Goal: Information Seeking & Learning: Learn about a topic

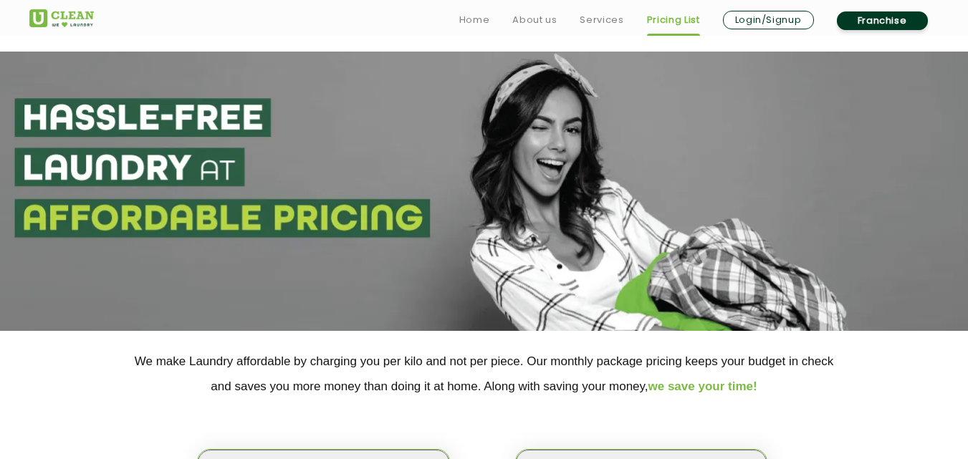
scroll to position [100, 0]
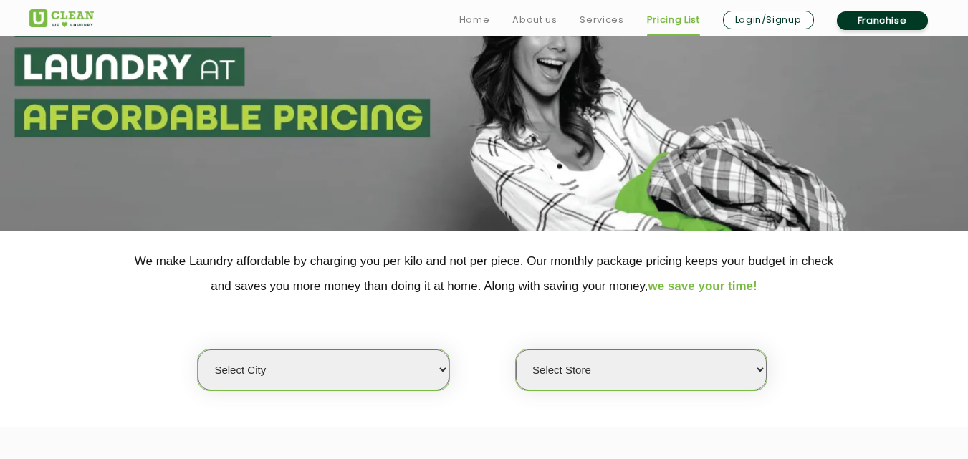
click at [307, 381] on select "Select city [GEOGRAPHIC_DATA] [GEOGRAPHIC_DATA] [GEOGRAPHIC_DATA] [GEOGRAPHIC_D…" at bounding box center [323, 370] width 251 height 41
select select "168"
click at [198, 350] on select "Select city [GEOGRAPHIC_DATA] [GEOGRAPHIC_DATA] [GEOGRAPHIC_DATA] [GEOGRAPHIC_D…" at bounding box center [323, 370] width 251 height 41
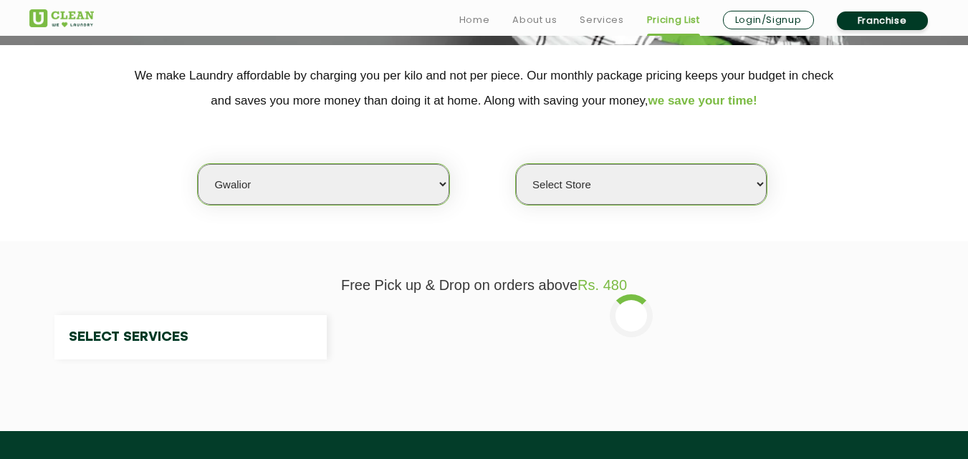
scroll to position [287, 0]
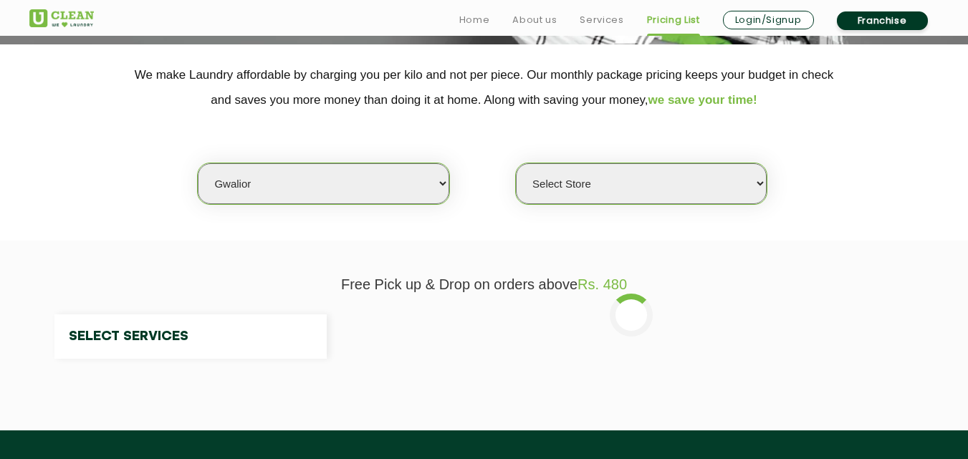
click at [598, 187] on select "Select Store" at bounding box center [641, 183] width 251 height 41
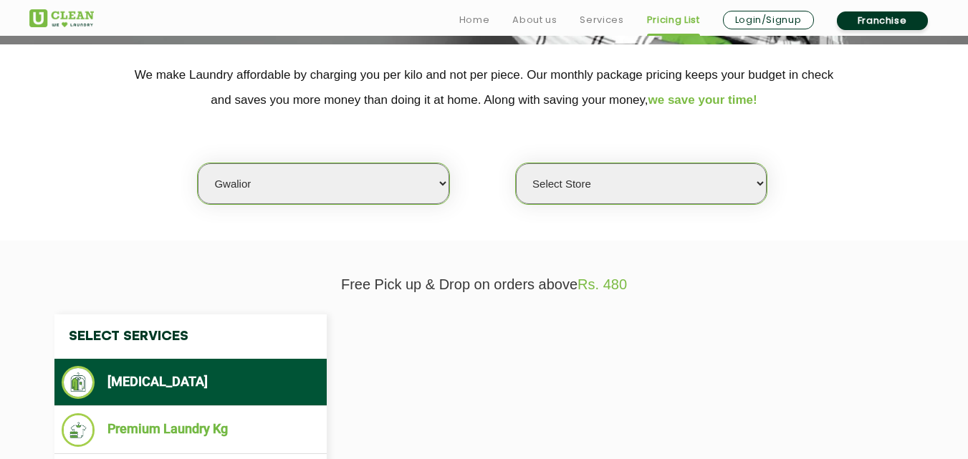
select select "0"
click at [598, 187] on select "Select Store [PERSON_NAME] Vihar Gwalior" at bounding box center [641, 183] width 251 height 41
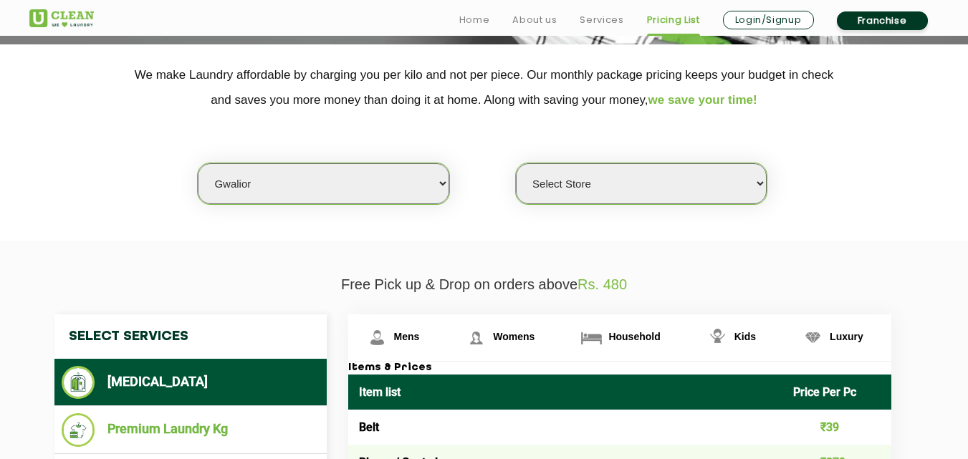
click at [556, 189] on select "Select Store [PERSON_NAME] Vihar Gwalior" at bounding box center [641, 183] width 251 height 41
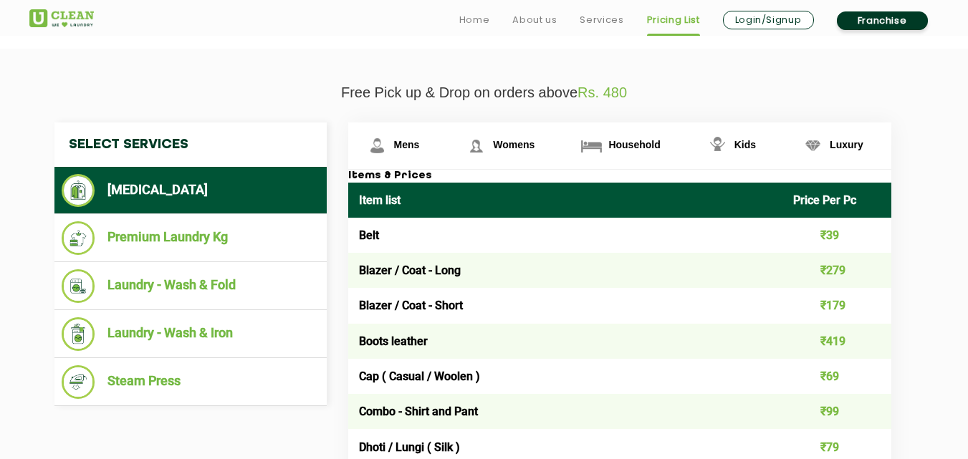
scroll to position [482, 0]
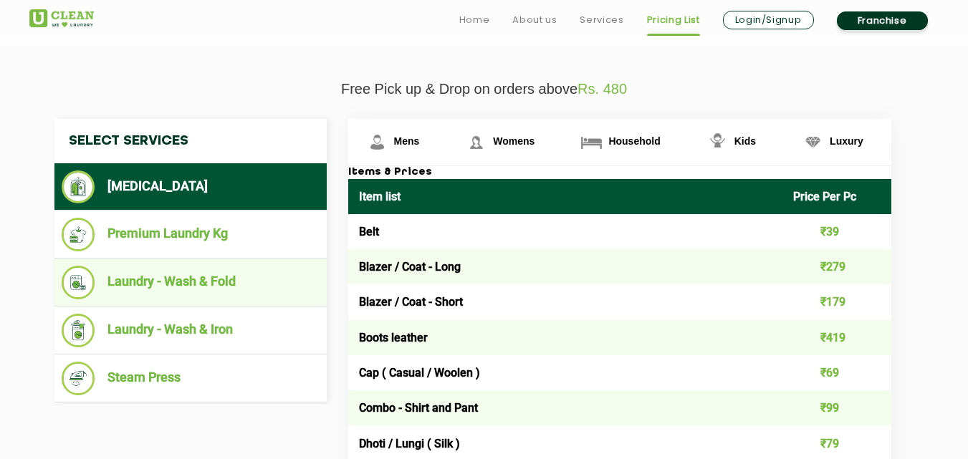
click at [183, 282] on li "Laundry - Wash & Fold" at bounding box center [191, 283] width 258 height 34
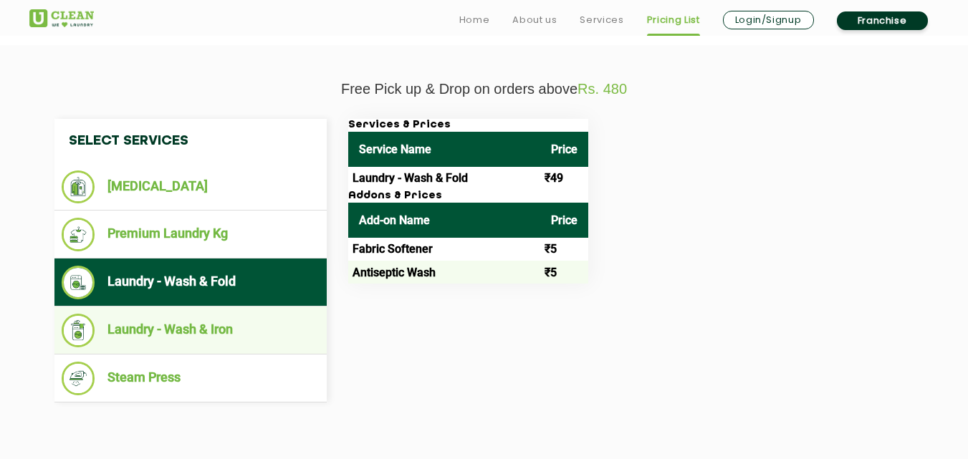
click at [199, 328] on li "Laundry - Wash & Iron" at bounding box center [191, 331] width 258 height 34
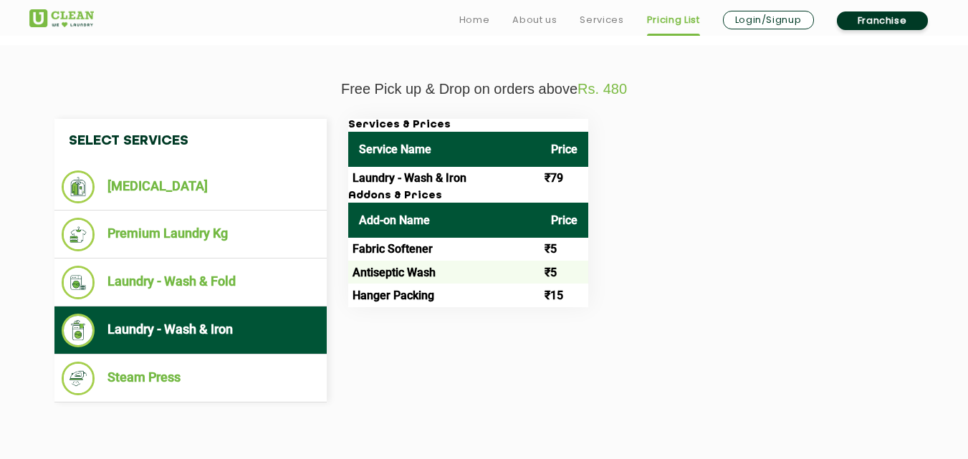
click at [449, 178] on td "Laundry - Wash & Iron" at bounding box center [444, 178] width 192 height 23
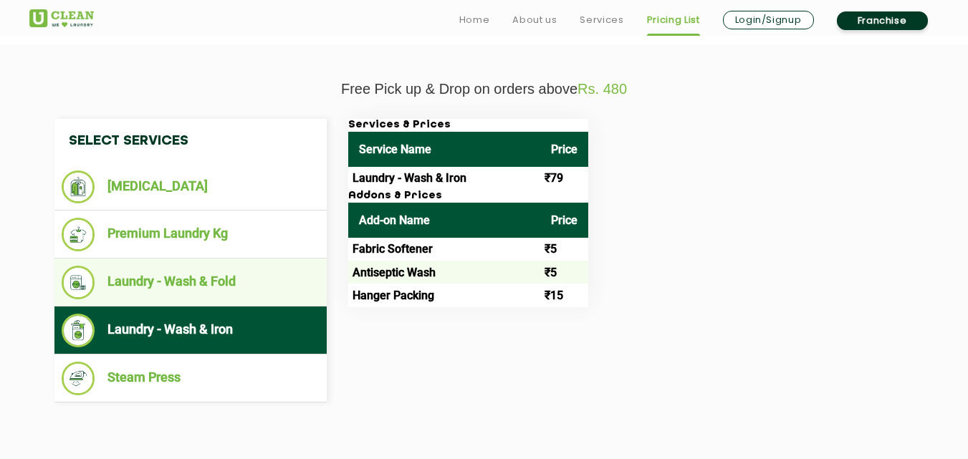
click at [225, 270] on li "Laundry - Wash & Fold" at bounding box center [191, 283] width 258 height 34
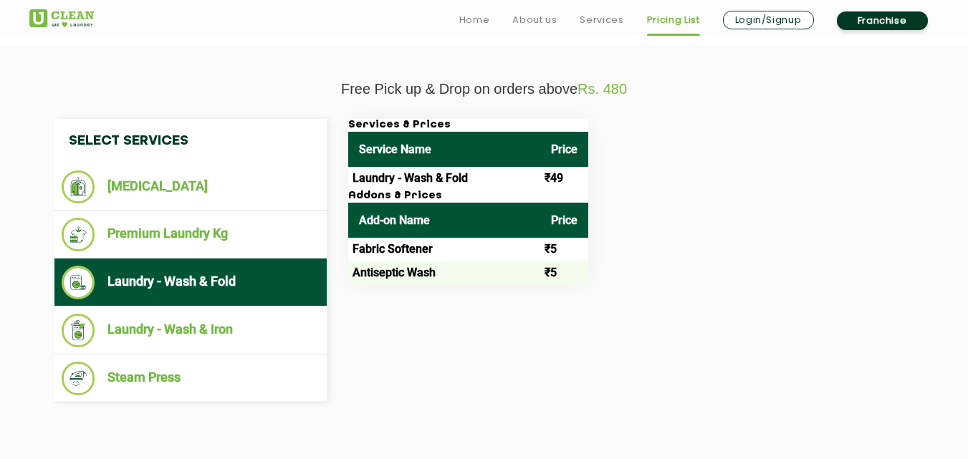
click at [401, 280] on td "Antiseptic Wash" at bounding box center [444, 272] width 192 height 23
click at [417, 277] on td "Antiseptic Wash" at bounding box center [444, 272] width 192 height 23
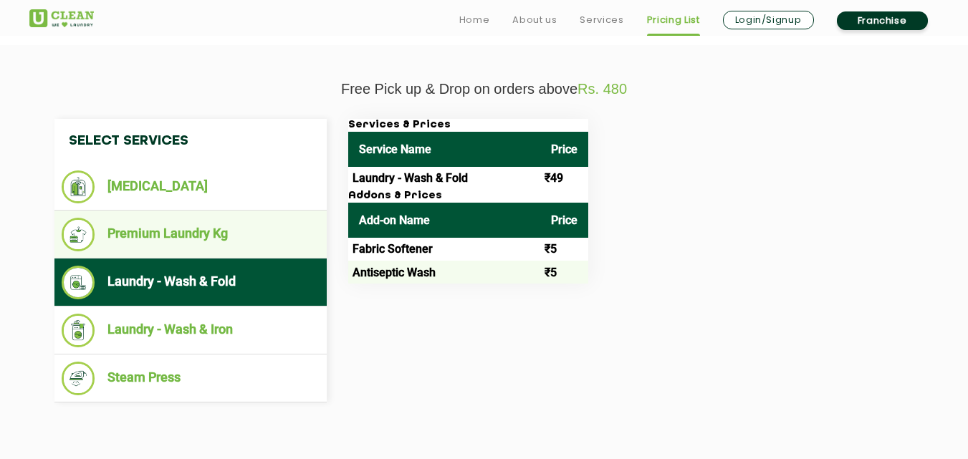
click at [259, 226] on li "Premium Laundry Kg" at bounding box center [191, 235] width 258 height 34
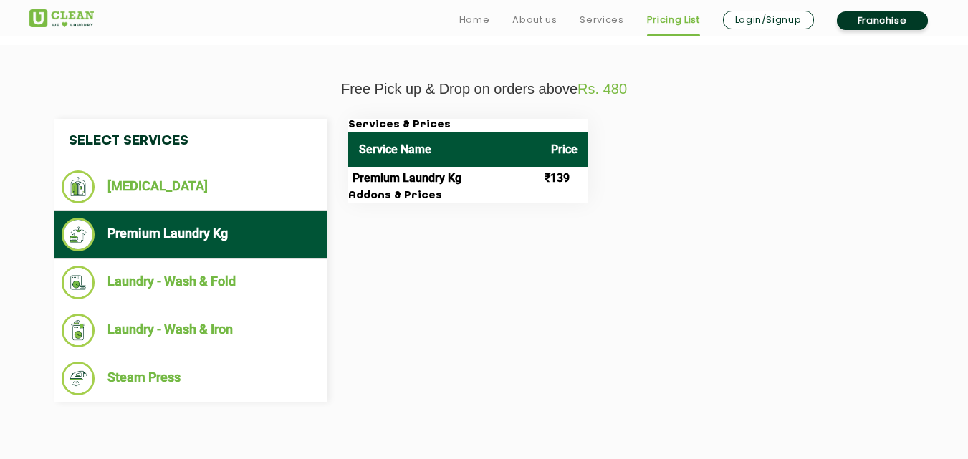
click at [409, 201] on h3 "Addons & Prices" at bounding box center [468, 196] width 240 height 13
click at [557, 172] on td "₹139" at bounding box center [564, 178] width 48 height 23
click at [377, 201] on h3 "Addons & Prices" at bounding box center [468, 196] width 240 height 13
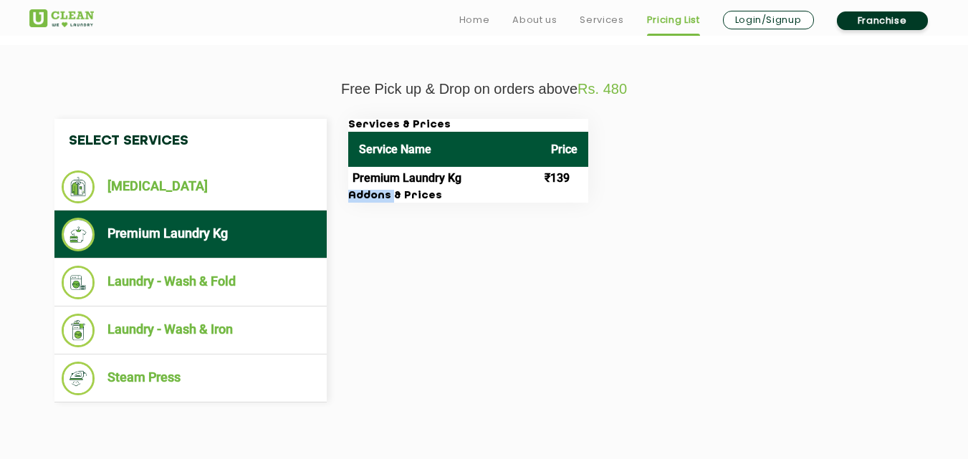
click at [377, 201] on h3 "Addons & Prices" at bounding box center [468, 196] width 240 height 13
